Goal: Task Accomplishment & Management: Use online tool/utility

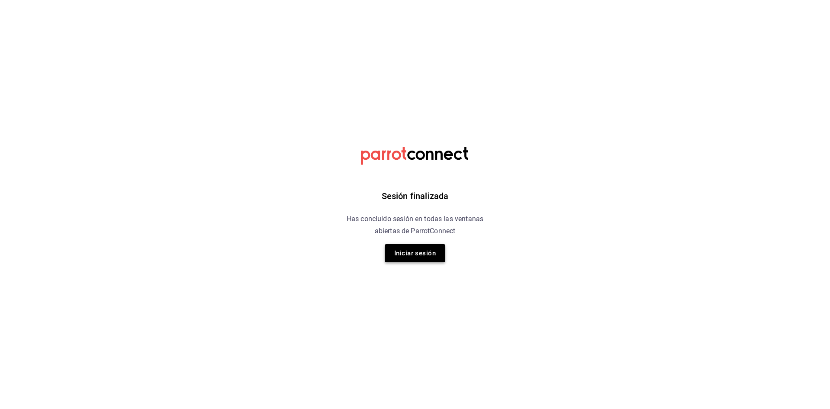
click at [421, 250] on button "Iniciar sesión" at bounding box center [415, 253] width 61 height 18
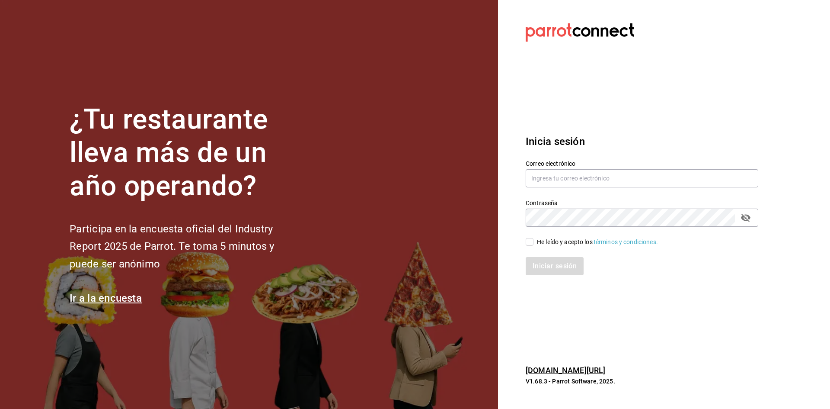
click at [571, 169] on div "Correo electrónico" at bounding box center [642, 174] width 233 height 29
click at [566, 185] on input "text" at bounding box center [642, 178] width 233 height 18
click at [581, 177] on input "text" at bounding box center [642, 178] width 233 height 18
type input "luisart2107@gmail.com"
click at [532, 240] on input "He leído y acepto los Términos y condiciones." at bounding box center [530, 242] width 8 height 8
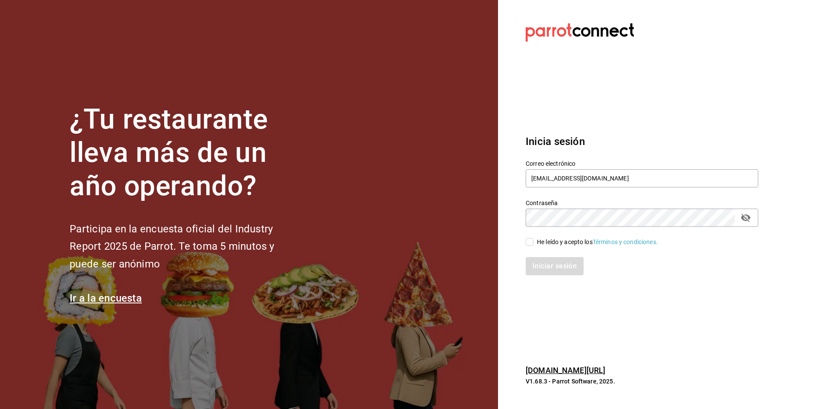
checkbox input "true"
click at [735, 217] on div "Contraseña" at bounding box center [642, 217] width 233 height 18
click at [746, 213] on icon "passwordField" at bounding box center [746, 217] width 10 height 10
click at [563, 257] on button "Iniciar sesión" at bounding box center [555, 266] width 59 height 18
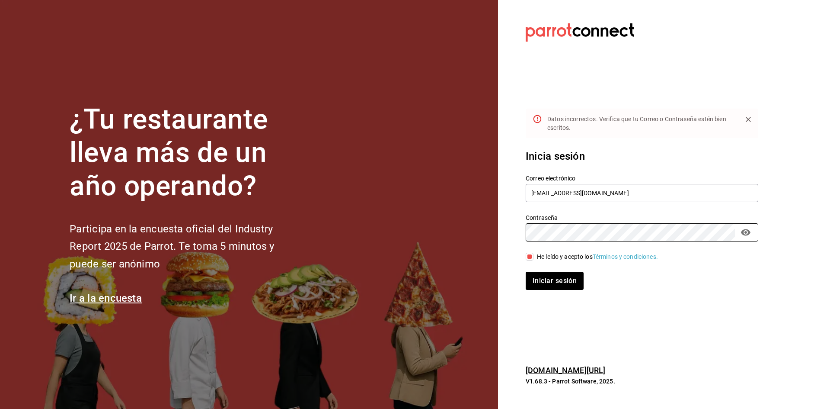
click at [526, 272] on button "Iniciar sesión" at bounding box center [555, 281] width 58 height 18
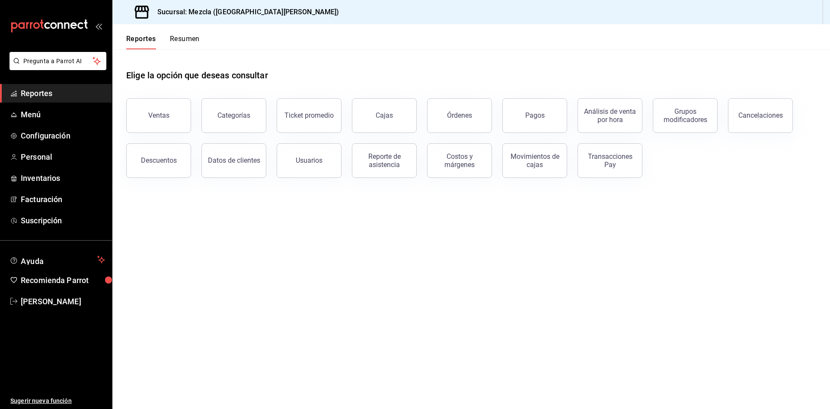
drag, startPoint x: 659, startPoint y: 235, endPoint x: 617, endPoint y: 206, distance: 51.3
click at [634, 215] on main "Elige la opción que deseas consultar Ventas Categorías Ticket promedio Cajas Ór…" at bounding box center [471, 228] width 718 height 359
click at [179, 114] on button "Ventas" at bounding box center [158, 115] width 65 height 35
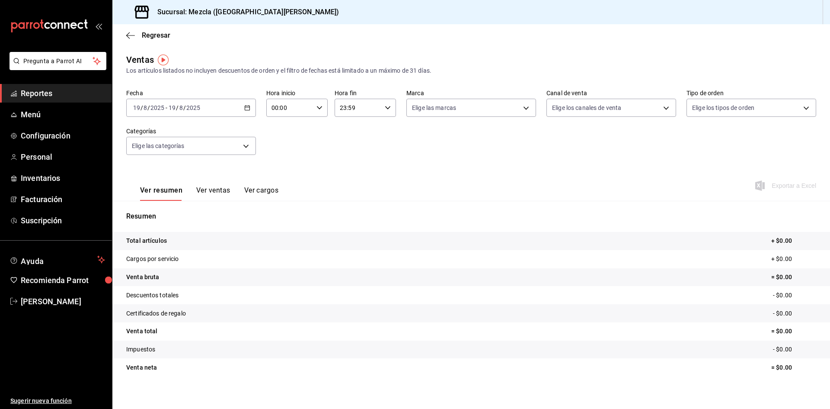
click at [190, 117] on div "Fecha [DATE] [DATE] - [DATE] [DATE] Hora inicio 00:00 Hora inicio Hora fin 23:5…" at bounding box center [471, 127] width 690 height 76
click at [198, 113] on div "[DATE] [DATE] - [DATE] [DATE]" at bounding box center [191, 108] width 130 height 18
click at [157, 206] on li "Rango de fechas" at bounding box center [167, 211] width 81 height 19
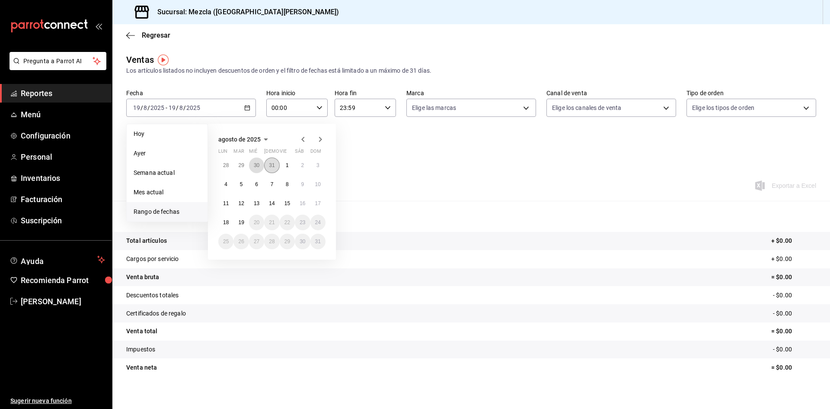
drag, startPoint x: 263, startPoint y: 162, endPoint x: 270, endPoint y: 162, distance: 6.9
click at [267, 162] on div "28 29 30 31 1 2 3 4 5 6 7 8 9 10 11 12 13 14 15 16 17 18 19 20 21 22 23 24 25 2…" at bounding box center [271, 203] width 107 height 92
click at [270, 162] on button "31" at bounding box center [271, 165] width 15 height 16
click at [255, 238] on button "30" at bounding box center [256, 241] width 15 height 16
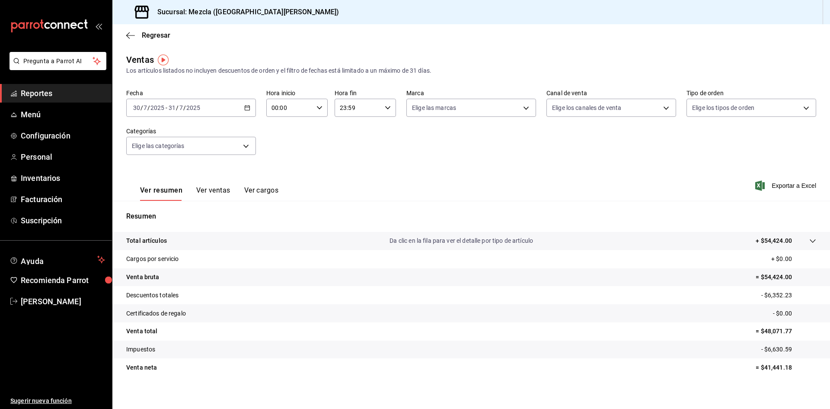
click at [224, 114] on div "[DATE] [DATE] - [DATE] [DATE]" at bounding box center [191, 108] width 130 height 18
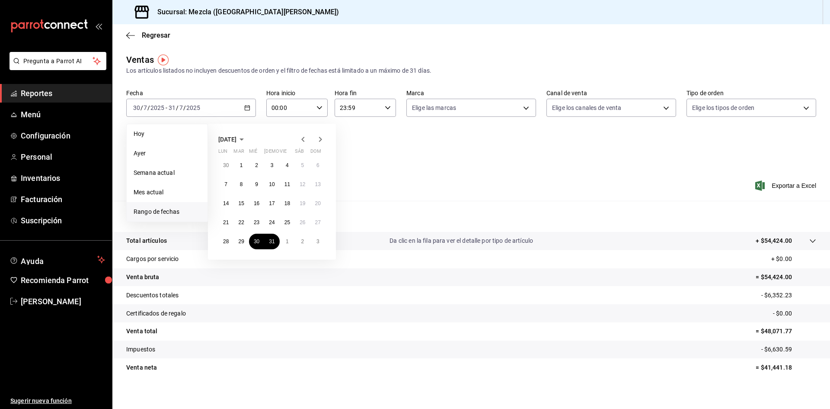
click at [365, 156] on div "Fecha [DATE] [DATE] - [DATE] [DATE] [DATE] [DATE] Semana actual Mes actual [GEO…" at bounding box center [471, 127] width 690 height 76
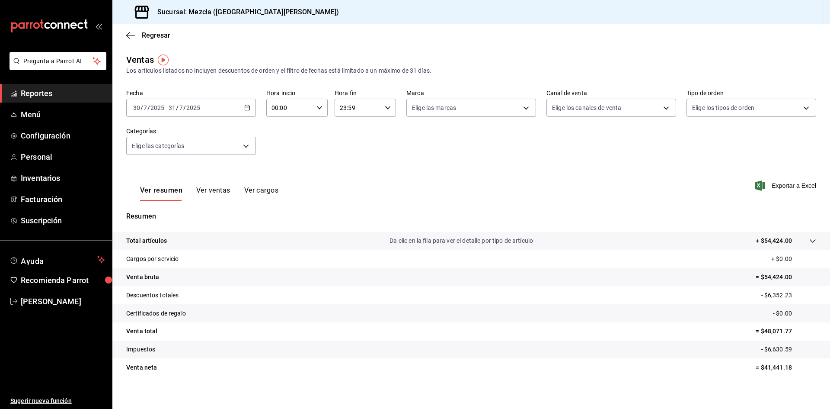
click at [222, 190] on button "Ver ventas" at bounding box center [213, 193] width 34 height 15
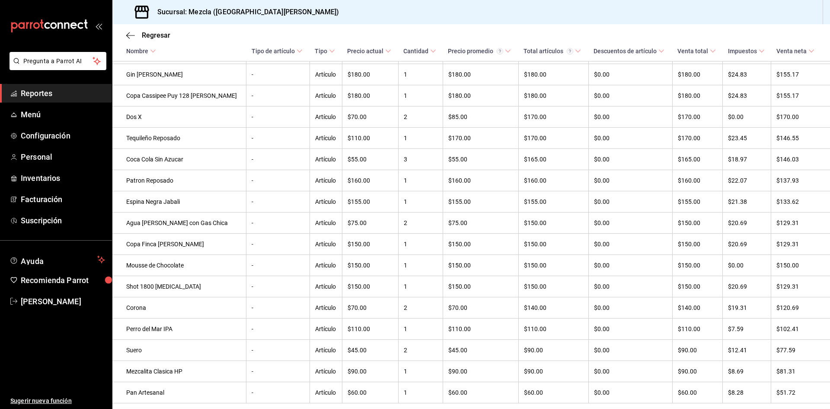
scroll to position [1417, 0]
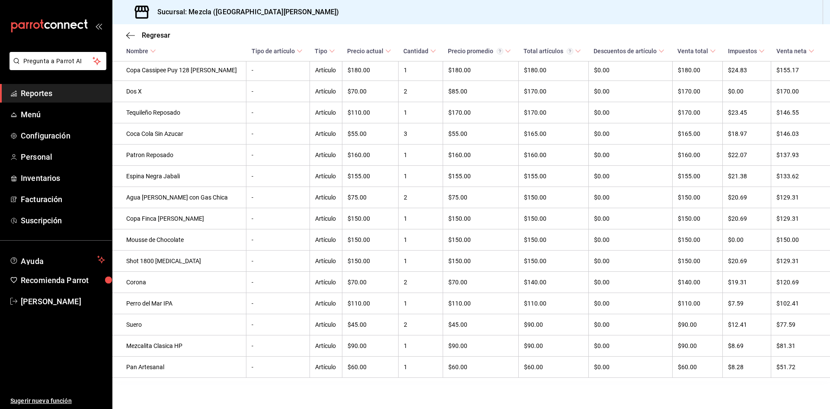
drag, startPoint x: 528, startPoint y: 392, endPoint x: 541, endPoint y: 385, distance: 14.7
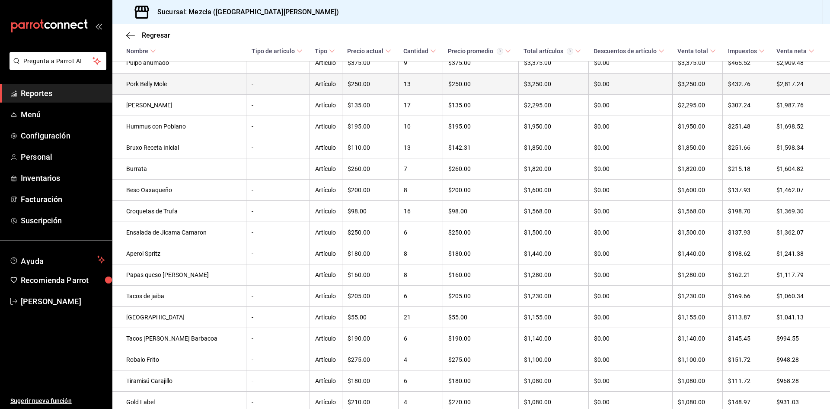
scroll to position [0, 0]
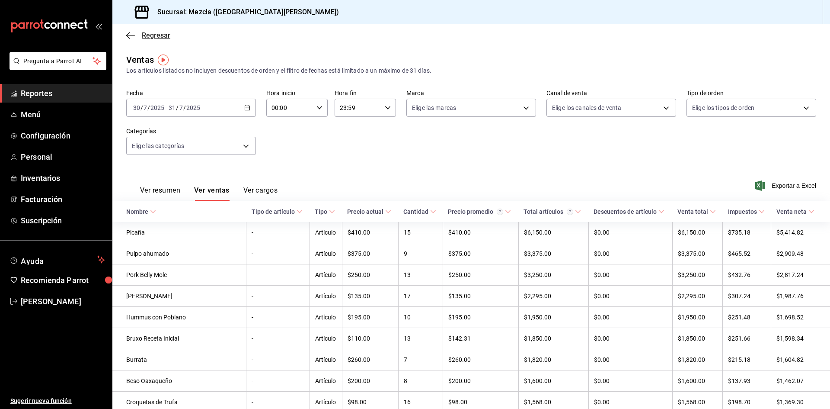
click at [127, 33] on icon "button" at bounding box center [130, 36] width 9 height 8
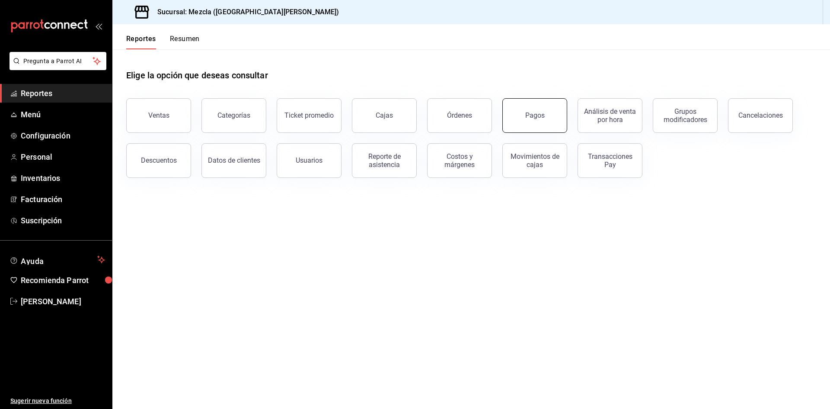
click at [547, 127] on button "Pagos" at bounding box center [534, 115] width 65 height 35
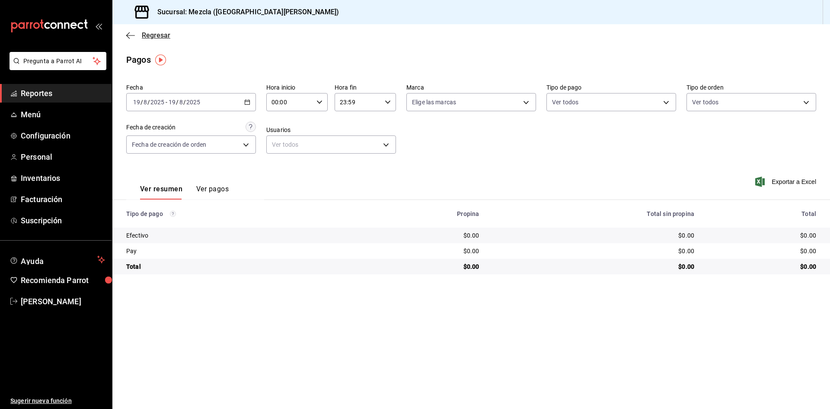
click at [131, 36] on icon "button" at bounding box center [130, 36] width 9 height 8
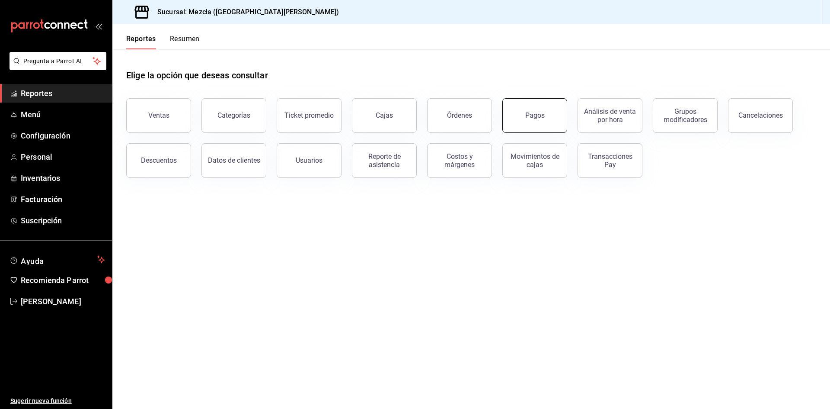
click at [537, 105] on button "Pagos" at bounding box center [534, 115] width 65 height 35
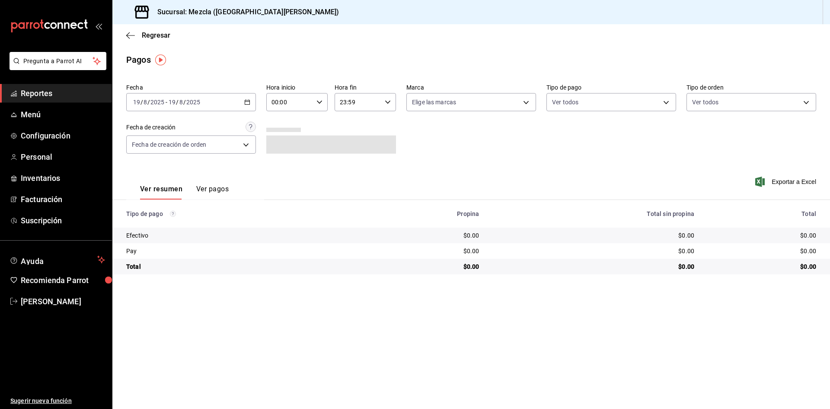
click at [241, 101] on div "[DATE] [DATE] - [DATE] [DATE]" at bounding box center [191, 102] width 130 height 18
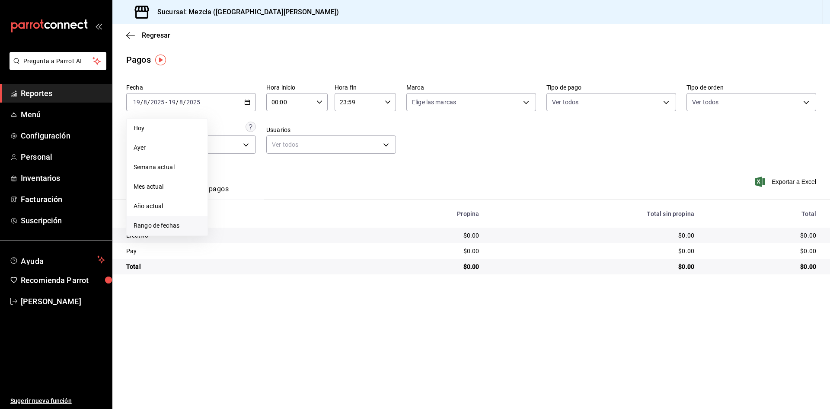
click at [170, 220] on li "Rango de fechas" at bounding box center [167, 225] width 81 height 19
click at [301, 131] on icon "button" at bounding box center [303, 133] width 10 height 10
click at [258, 236] on abbr "30" at bounding box center [257, 236] width 6 height 6
click at [255, 234] on abbr "30" at bounding box center [257, 236] width 6 height 6
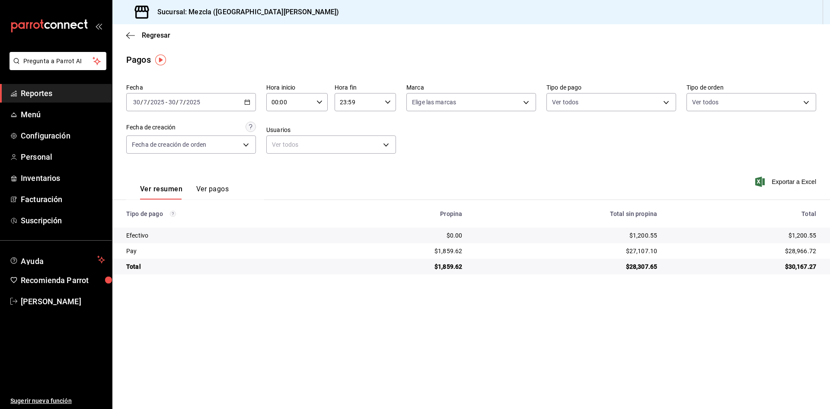
click at [207, 186] on button "Ver pagos" at bounding box center [212, 192] width 32 height 15
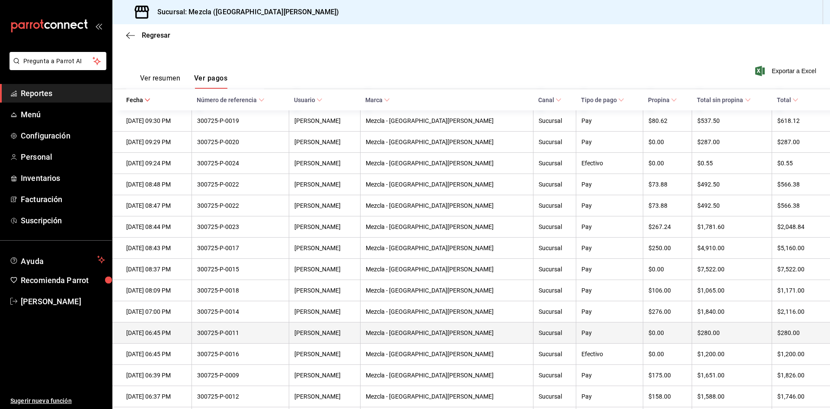
scroll to position [108, 0]
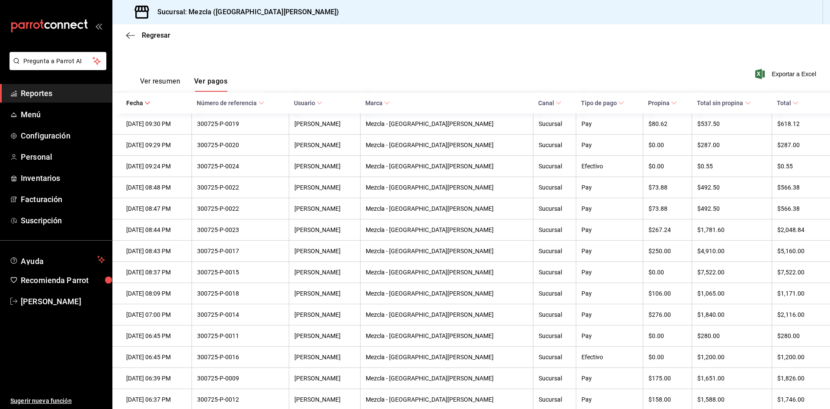
click at [473, 59] on div "Ver resumen Ver pagos Exportar a Excel" at bounding box center [471, 79] width 718 height 46
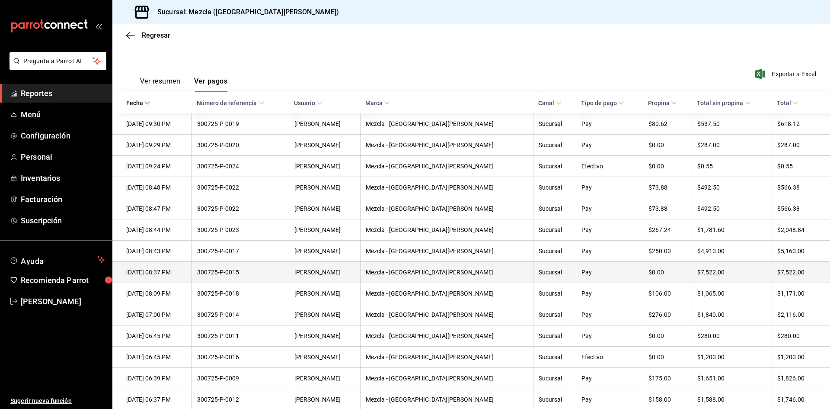
drag, startPoint x: 190, startPoint y: 272, endPoint x: 181, endPoint y: 275, distance: 9.6
click at [181, 275] on div "[DATE] 08:37 PM" at bounding box center [156, 272] width 60 height 7
click at [590, 271] on th "Pay" at bounding box center [609, 272] width 67 height 21
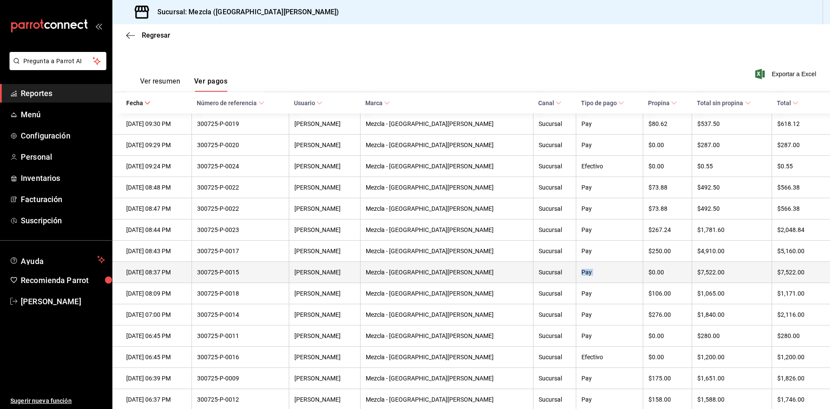
click at [590, 271] on th "Pay" at bounding box center [609, 272] width 67 height 21
click at [245, 272] on div "300725-P-0015" at bounding box center [240, 272] width 86 height 7
click at [242, 274] on div "300725-P-0015" at bounding box center [240, 272] width 86 height 7
click at [147, 283] on th "[DATE] 08:37 PM" at bounding box center [151, 272] width 79 height 21
drag, startPoint x: 147, startPoint y: 284, endPoint x: 256, endPoint y: 271, distance: 109.7
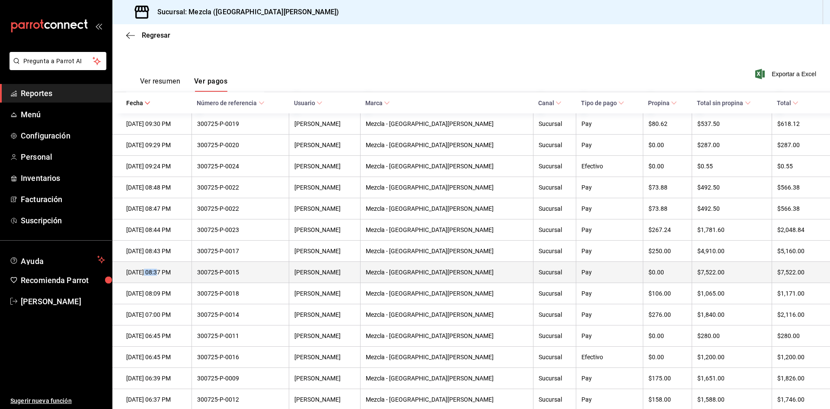
click at [153, 283] on th "[DATE] 08:37 PM" at bounding box center [151, 272] width 79 height 21
click at [279, 271] on th "300725-P-0015" at bounding box center [240, 272] width 97 height 21
drag, startPoint x: 262, startPoint y: 275, endPoint x: 229, endPoint y: 275, distance: 32.9
click at [229, 275] on div "300725-P-0015" at bounding box center [240, 272] width 86 height 7
copy tr "300725-P-0015"
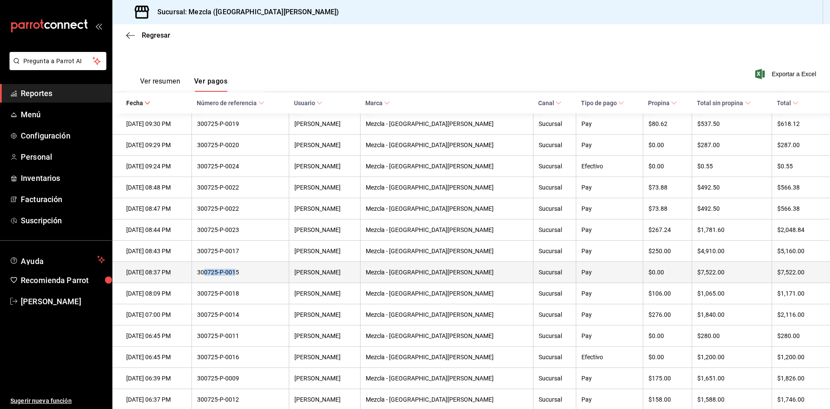
drag, startPoint x: 272, startPoint y: 272, endPoint x: 215, endPoint y: 281, distance: 57.0
click at [215, 281] on tr "[DATE] 08:37 PM 300725-P-0015 [PERSON_NAME] - [GEOGRAPHIC_DATA][PERSON_NAME] Su…" at bounding box center [471, 272] width 718 height 21
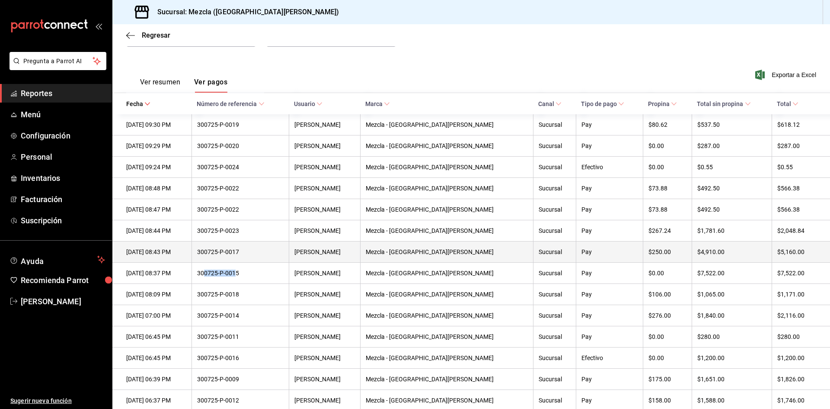
scroll to position [173, 0]
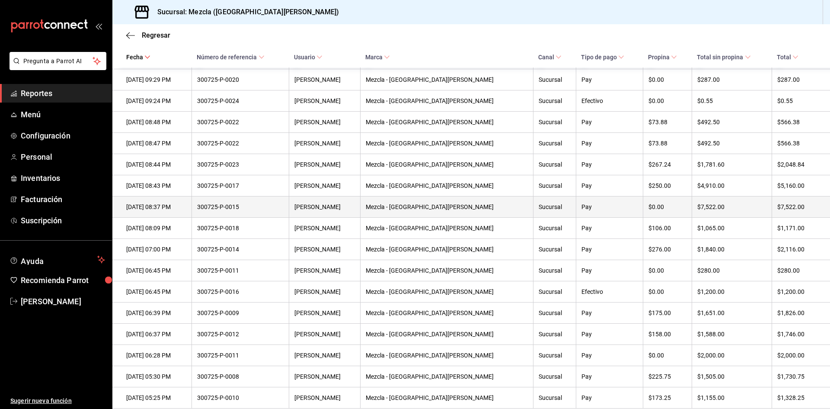
click at [173, 206] on th "[DATE] 08:37 PM" at bounding box center [151, 206] width 79 height 21
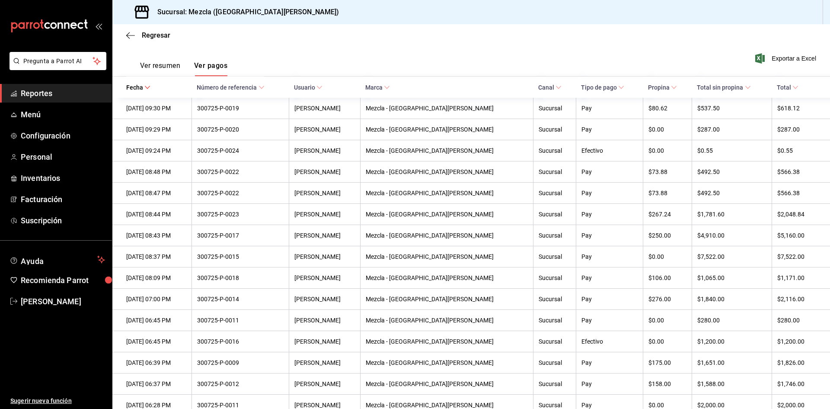
scroll to position [43, 0]
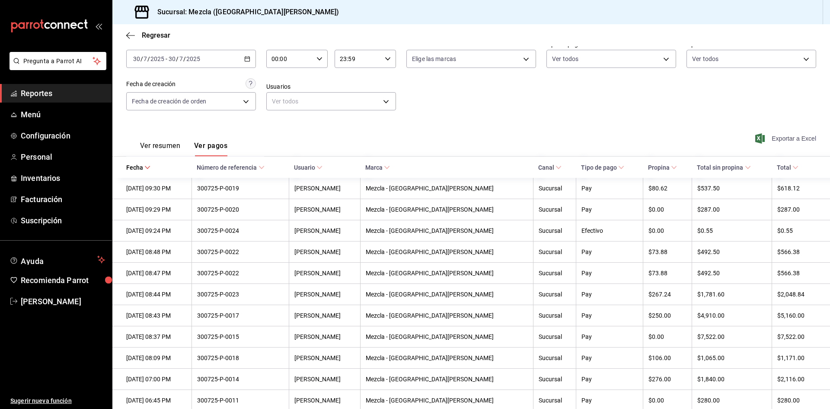
click at [802, 137] on span "Exportar a Excel" at bounding box center [786, 138] width 59 height 10
